Goal: Navigation & Orientation: Find specific page/section

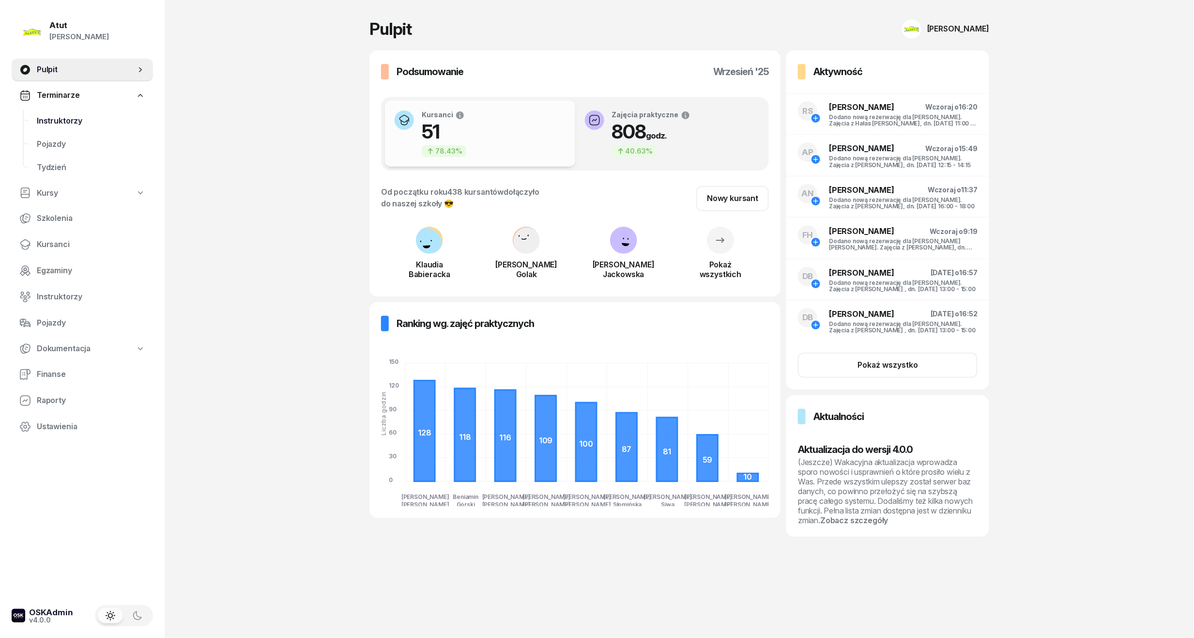
click at [57, 123] on span "Instruktorzy" at bounding box center [91, 121] width 108 height 13
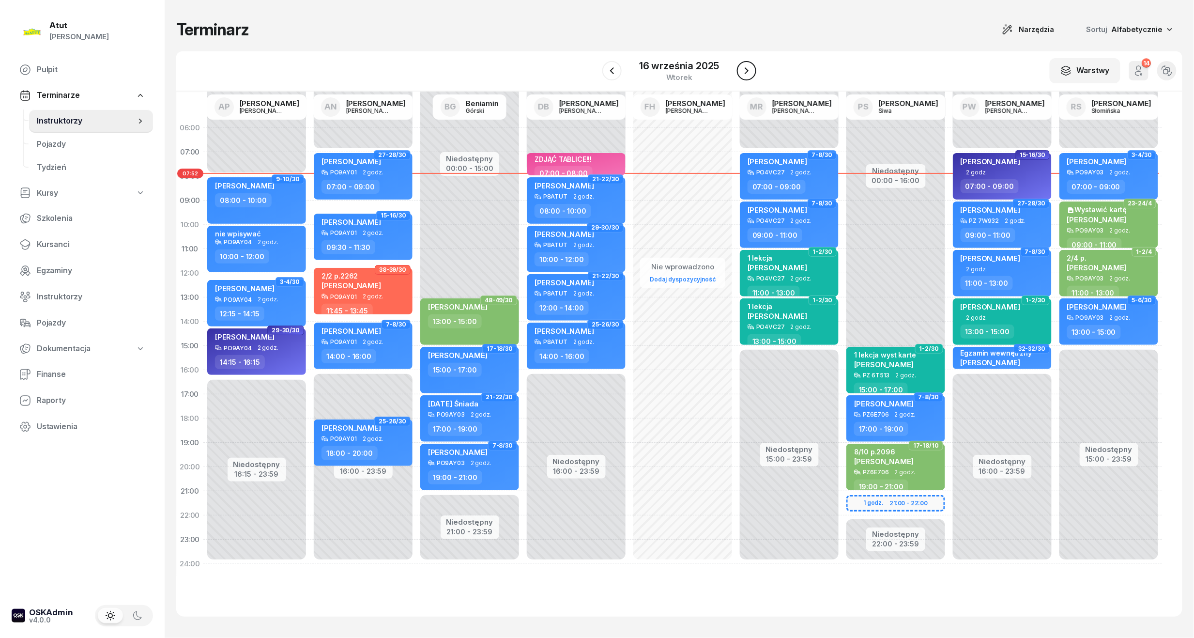
click at [748, 67] on icon "button" at bounding box center [747, 71] width 12 height 12
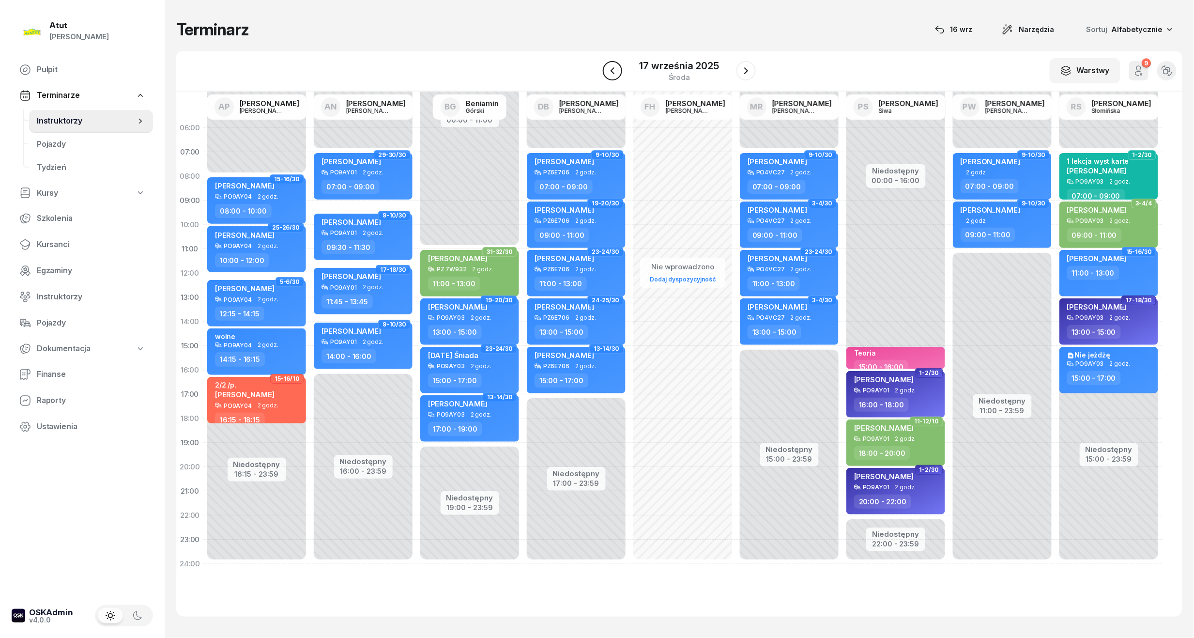
click at [620, 67] on button "button" at bounding box center [612, 70] width 19 height 19
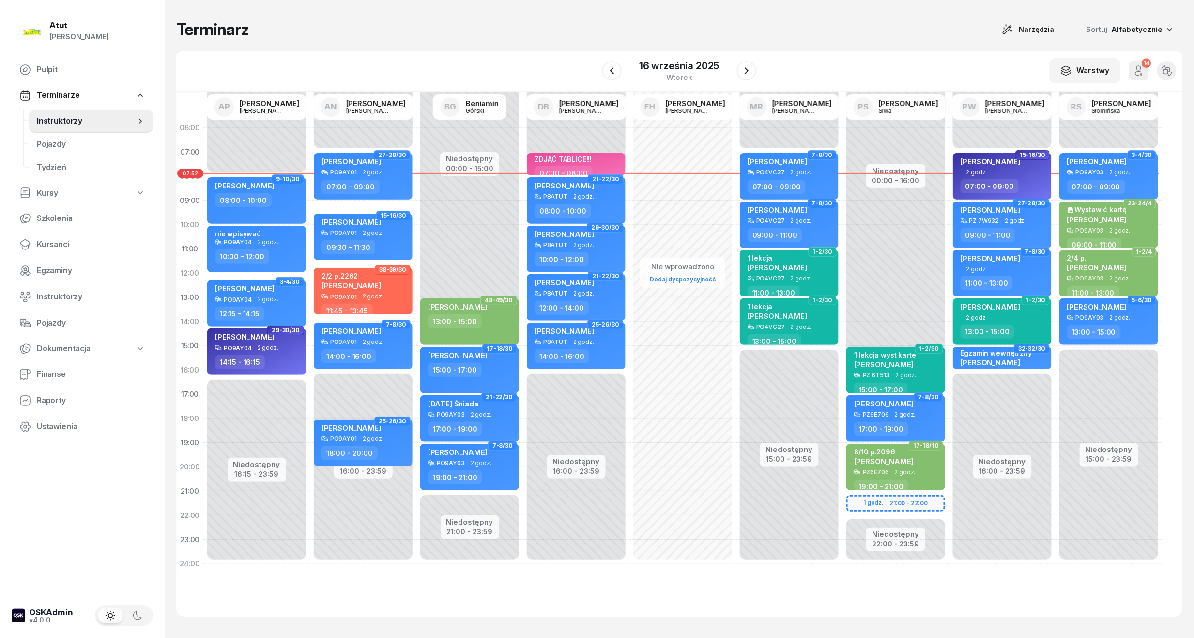
click at [49, 123] on span "Instruktorzy" at bounding box center [86, 121] width 99 height 13
click at [62, 120] on span "Instruktorzy" at bounding box center [86, 121] width 99 height 13
click at [52, 238] on span "Kursanci" at bounding box center [91, 244] width 108 height 13
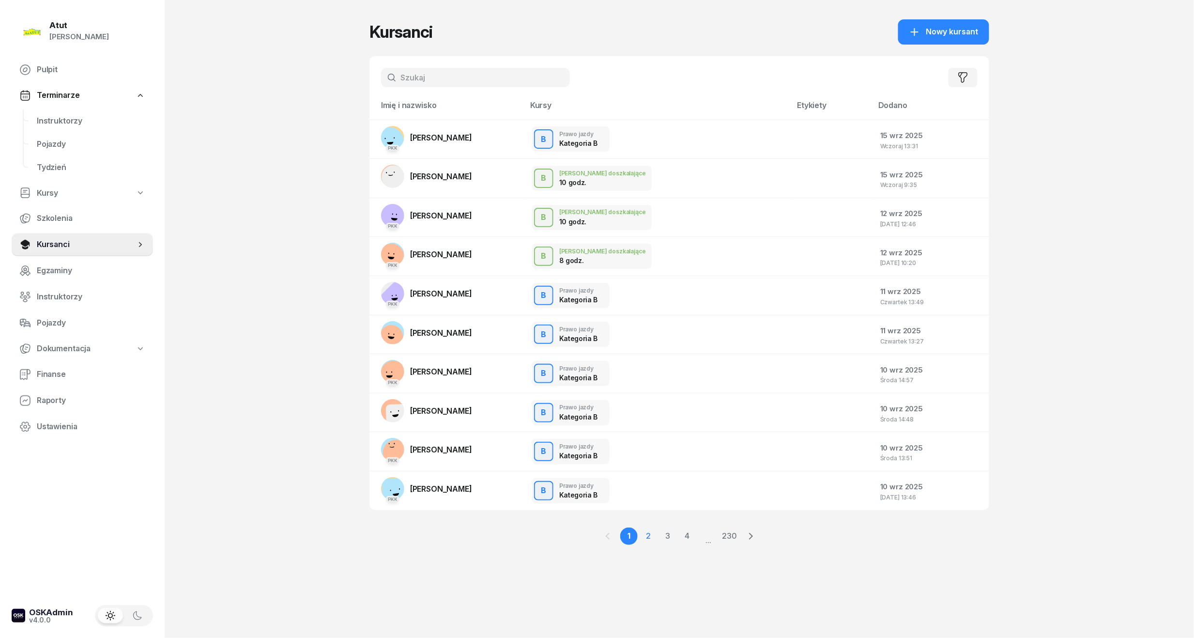
click at [647, 528] on link "2" at bounding box center [648, 535] width 17 height 17
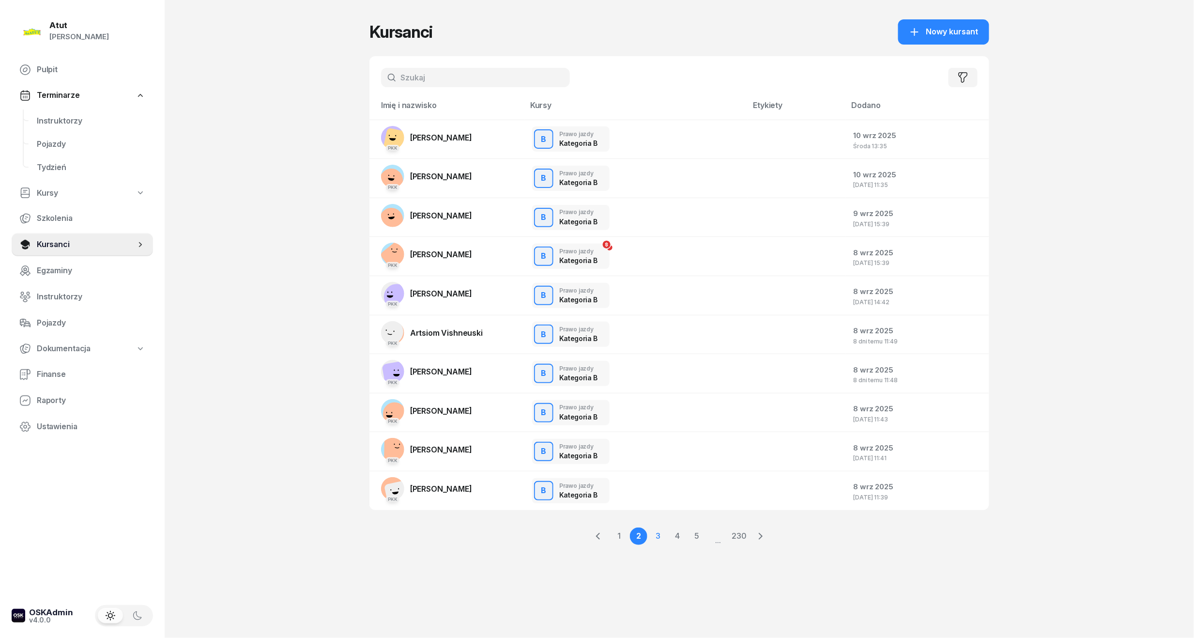
click at [660, 534] on link "3" at bounding box center [657, 535] width 17 height 17
click at [427, 252] on span "Bartosz Waśko" at bounding box center [441, 254] width 62 height 10
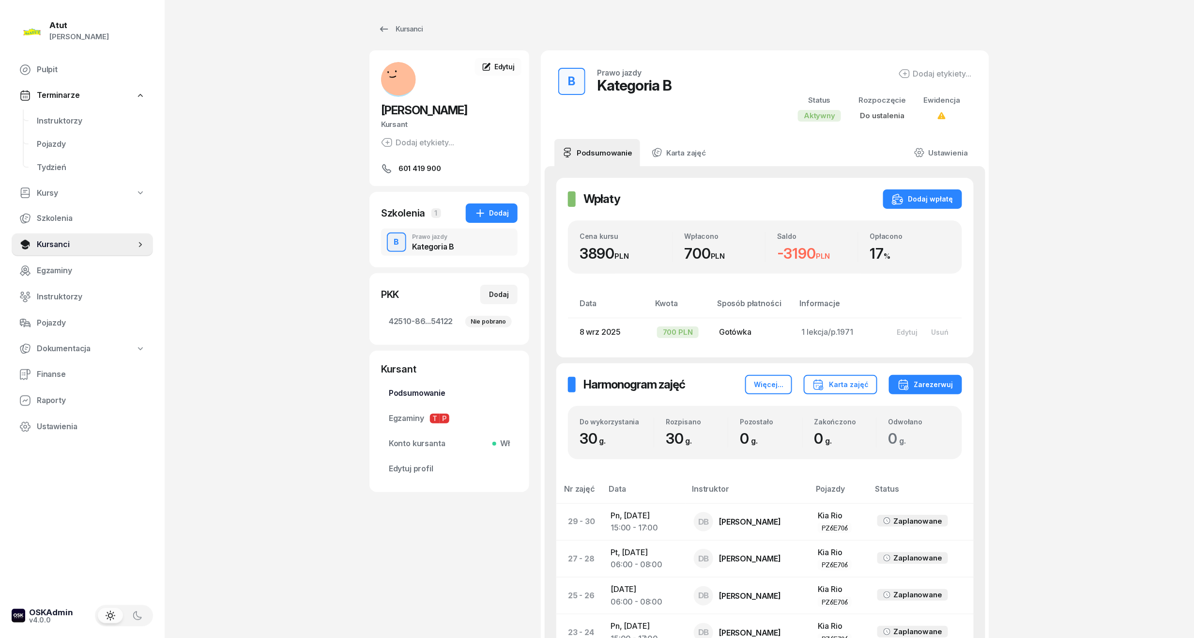
click at [401, 396] on span "Podsumowanie" at bounding box center [449, 393] width 121 height 13
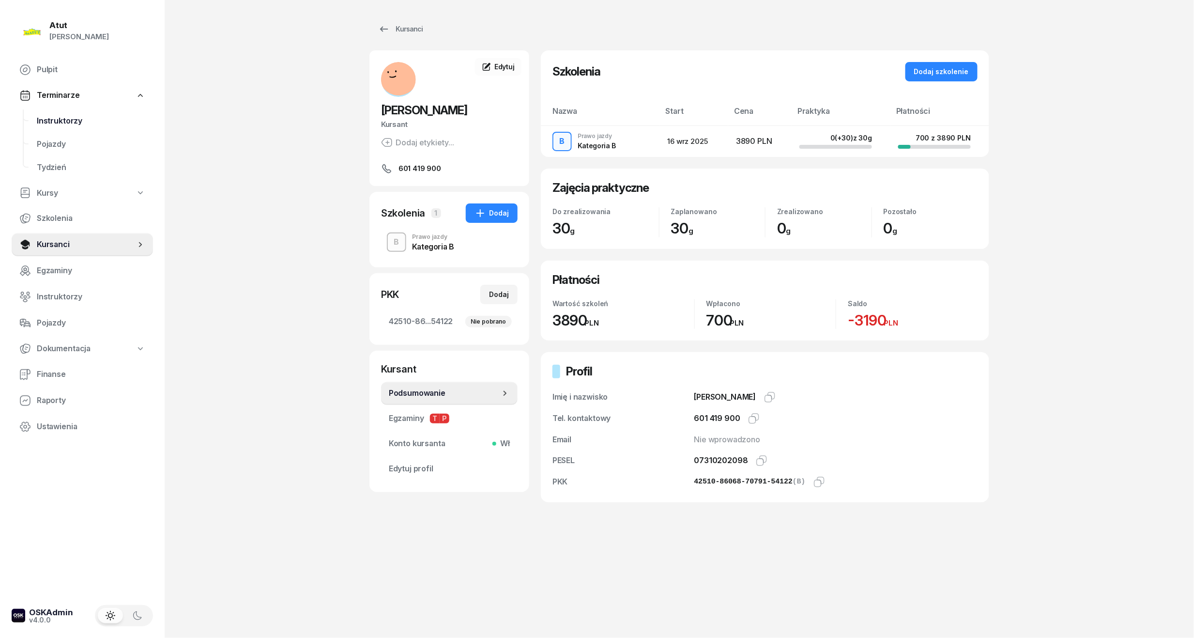
click at [50, 119] on span "Instruktorzy" at bounding box center [91, 121] width 108 height 13
